Goal: Find specific page/section: Find specific page/section

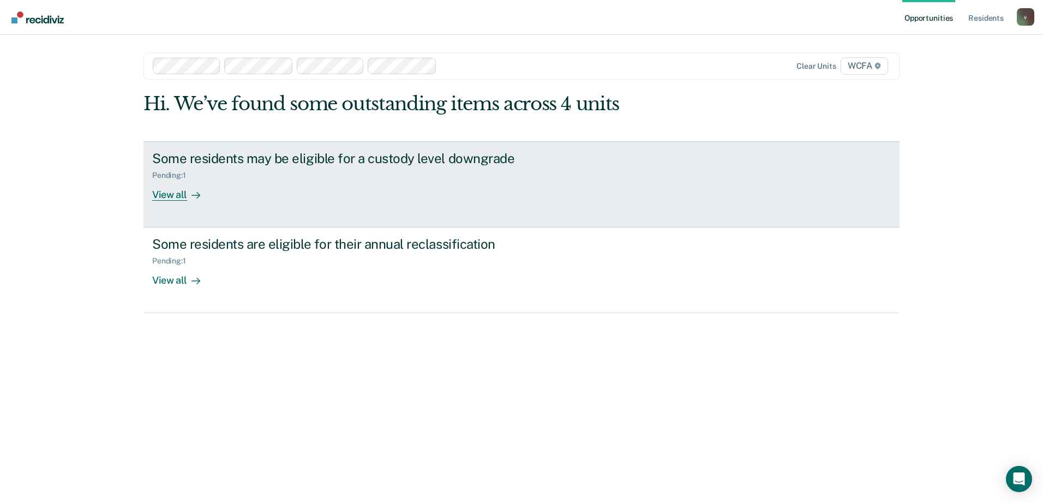
click at [208, 207] on link "Some residents may be eligible for a custody level downgrade Pending : 1 View a…" at bounding box center [522, 184] width 756 height 86
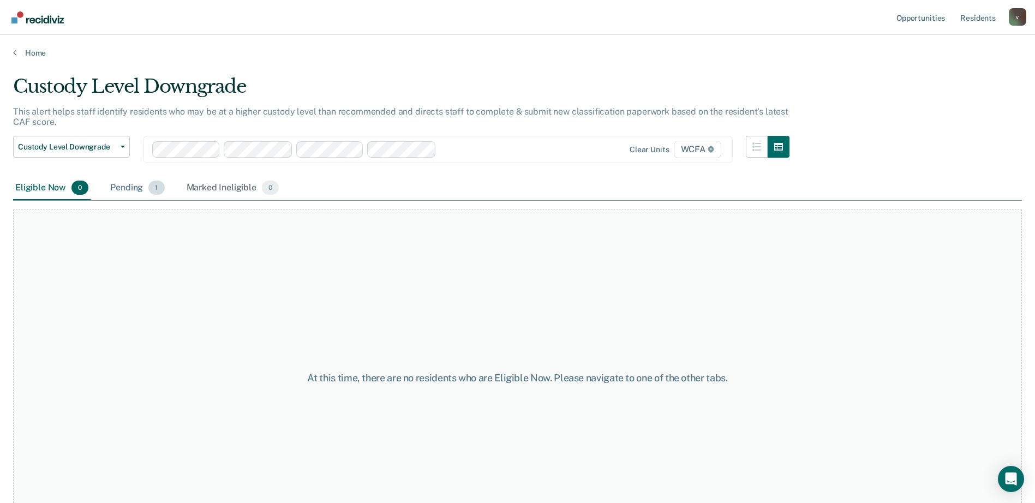
click at [131, 183] on div "Pending 1" at bounding box center [137, 188] width 58 height 24
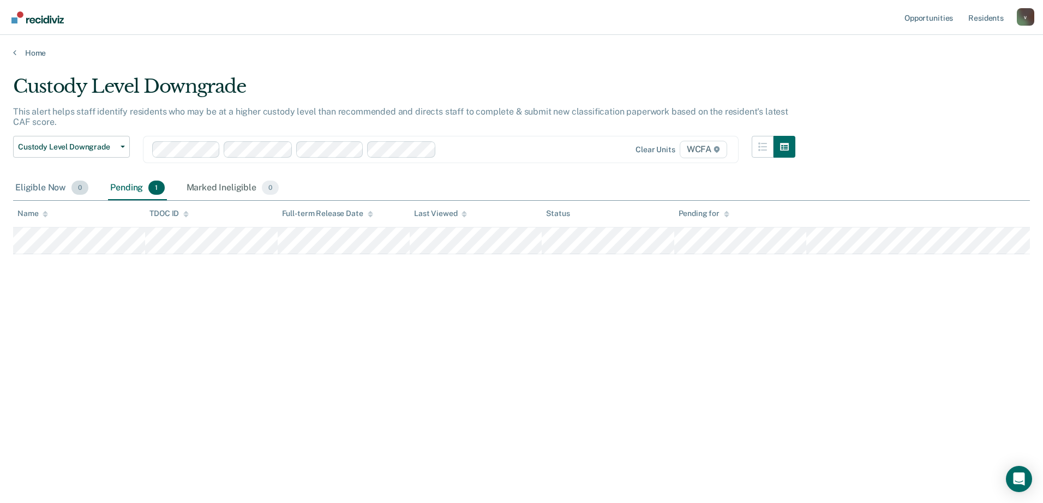
click at [40, 188] on div "Eligible Now 0" at bounding box center [51, 188] width 77 height 24
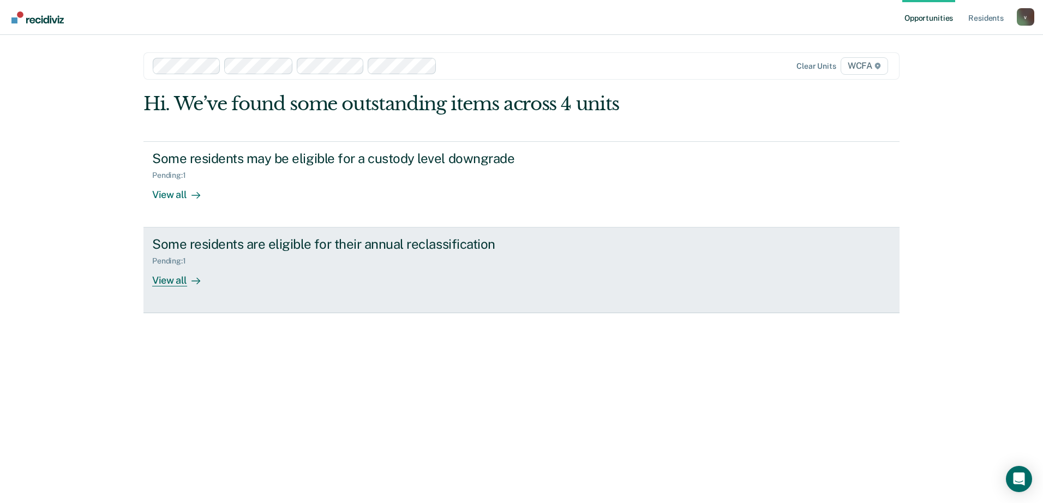
click at [180, 288] on link "Some residents are eligible for their annual reclassification Pending : 1 View …" at bounding box center [522, 271] width 756 height 86
